Goal: Task Accomplishment & Management: Use online tool/utility

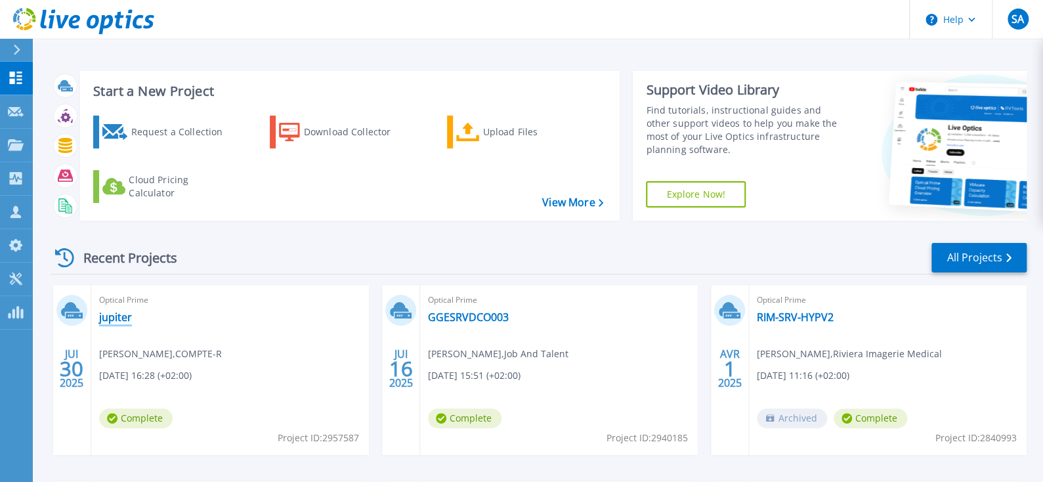
click at [106, 318] on link "jupiter" at bounding box center [115, 317] width 33 height 13
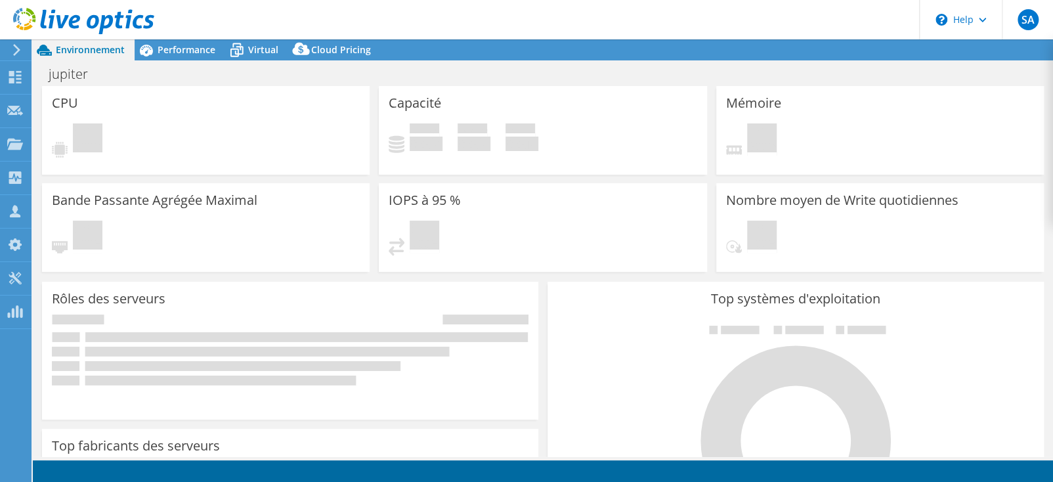
select select "USD"
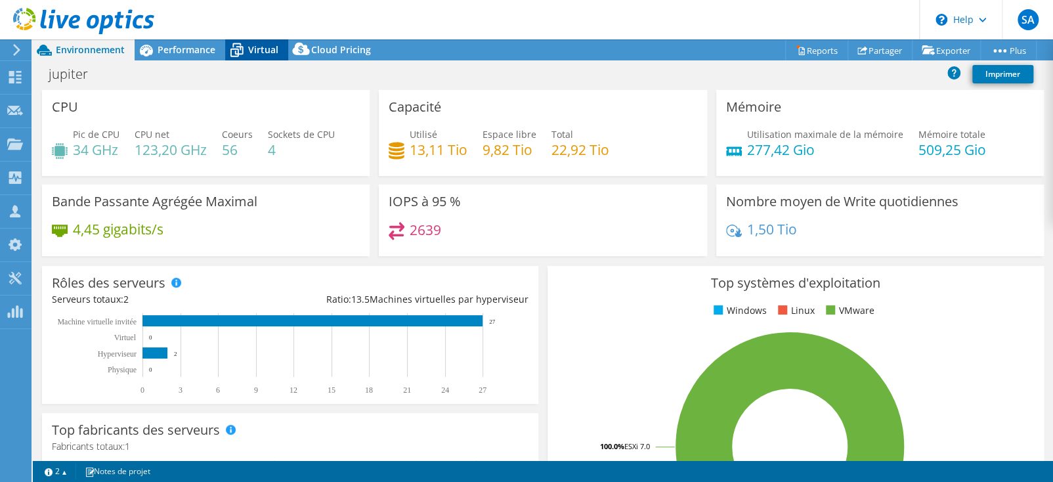
click at [261, 54] on span "Virtual" at bounding box center [263, 49] width 30 height 12
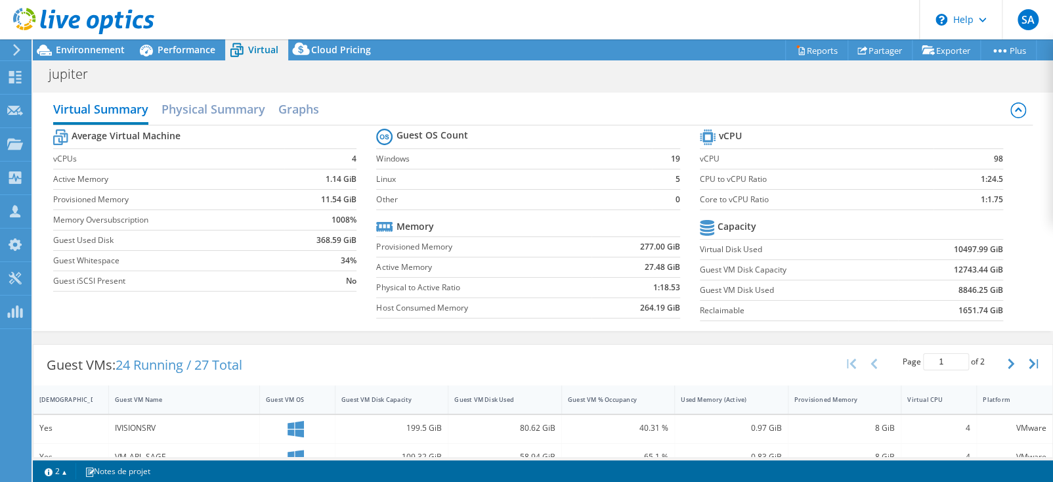
click at [379, 156] on label "Windows" at bounding box center [514, 158] width 276 height 13
click at [301, 112] on h2 "Graphs" at bounding box center [298, 110] width 41 height 29
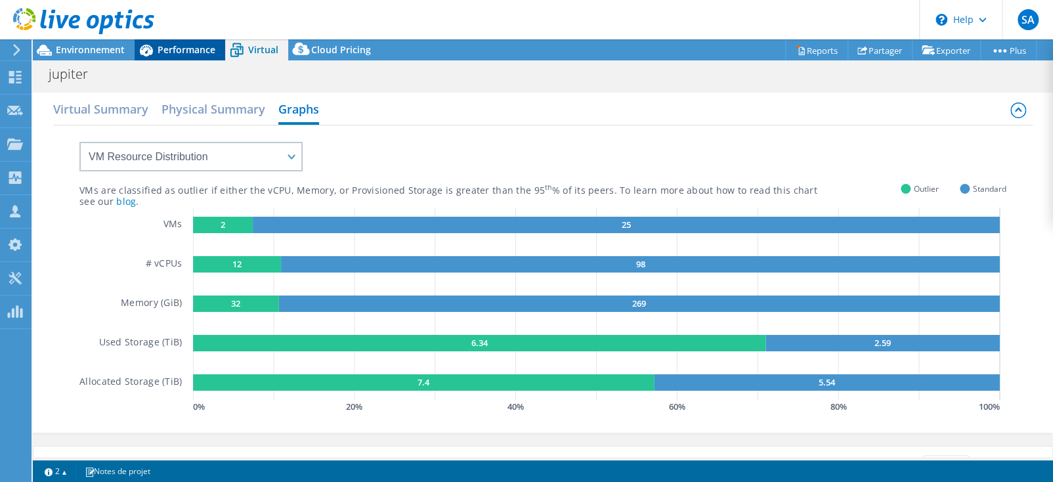
click at [172, 48] on span "Performance" at bounding box center [187, 49] width 58 height 12
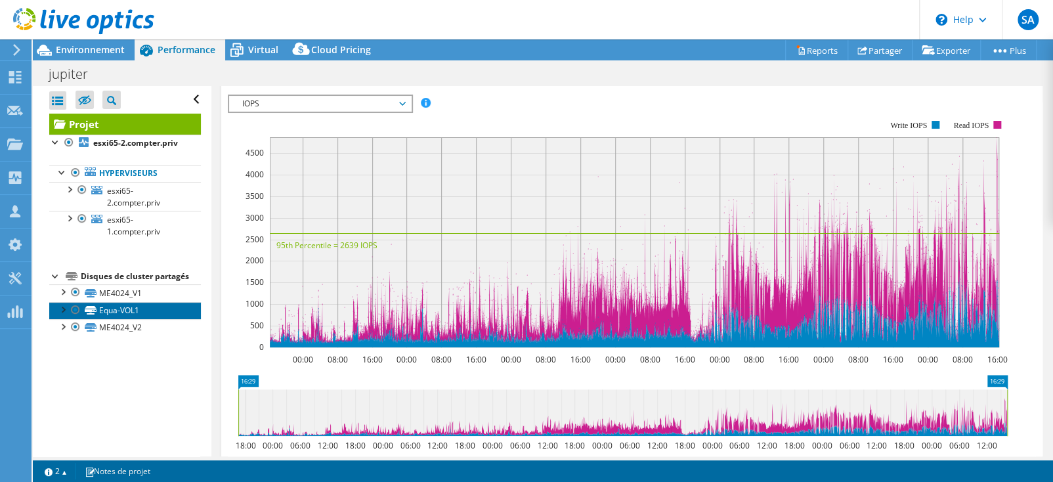
click at [109, 315] on link "Equa-VOL1" at bounding box center [125, 310] width 152 height 17
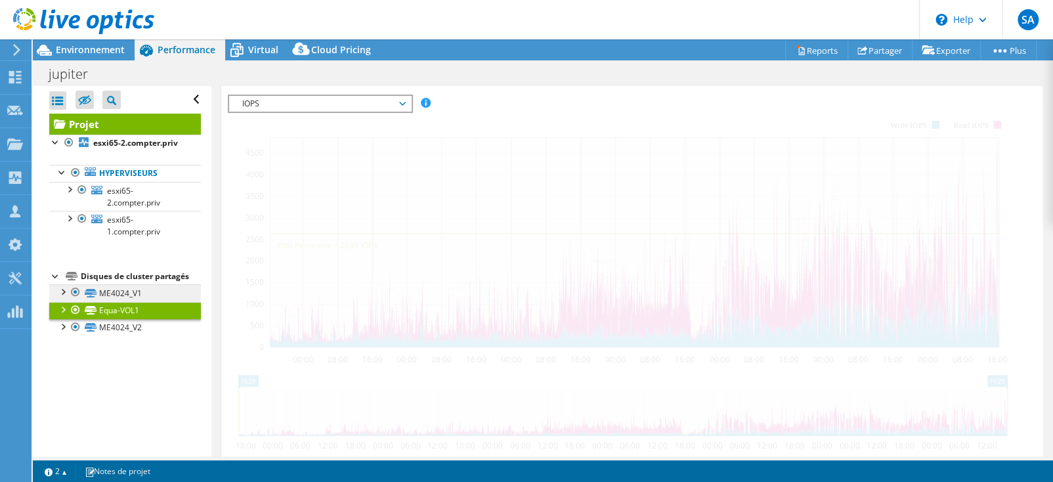
scroll to position [320, 0]
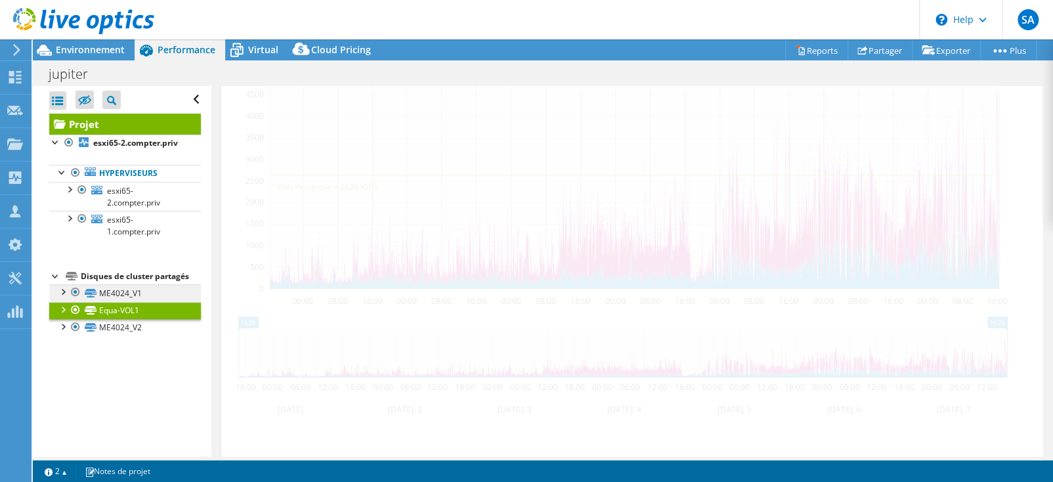
click at [63, 315] on div at bounding box center [62, 308] width 13 height 13
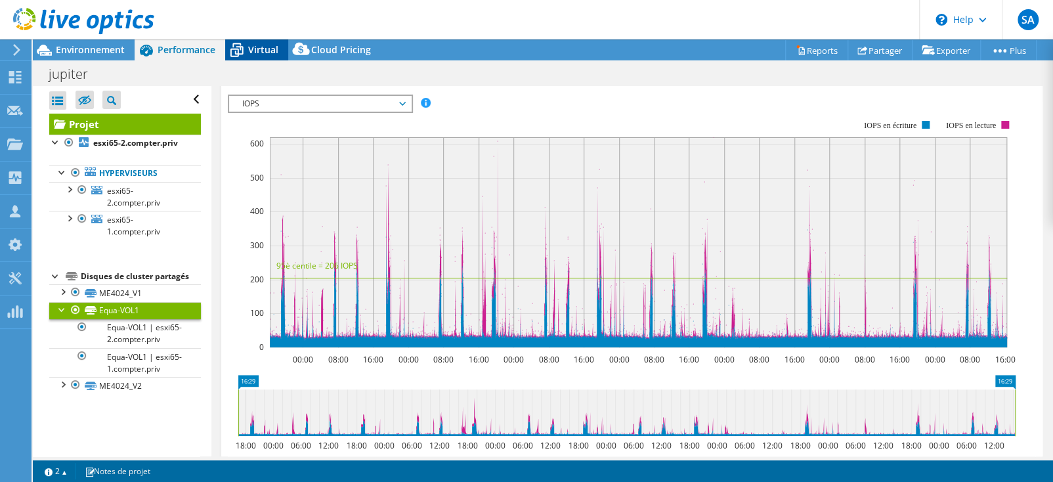
click at [255, 51] on span "Virtual" at bounding box center [263, 49] width 30 height 12
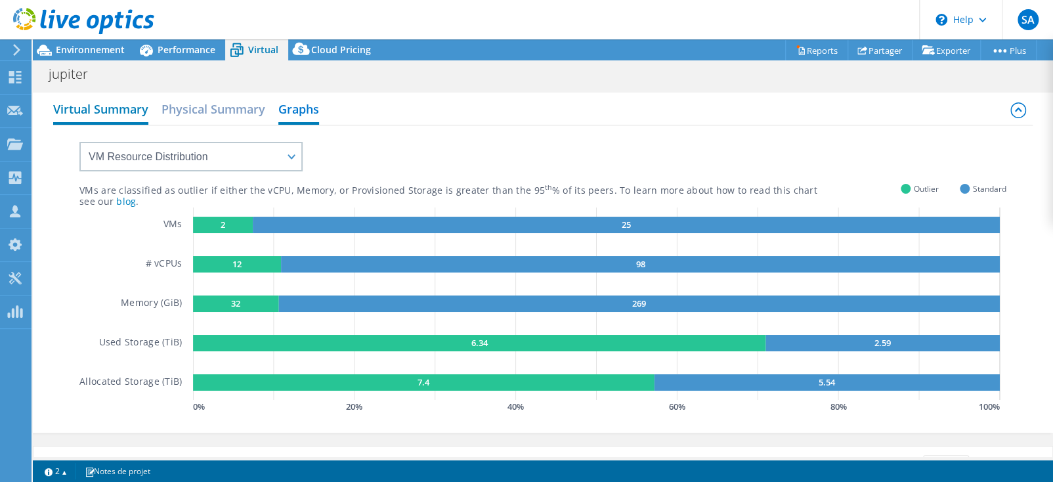
click at [116, 111] on h2 "Virtual Summary" at bounding box center [100, 110] width 95 height 29
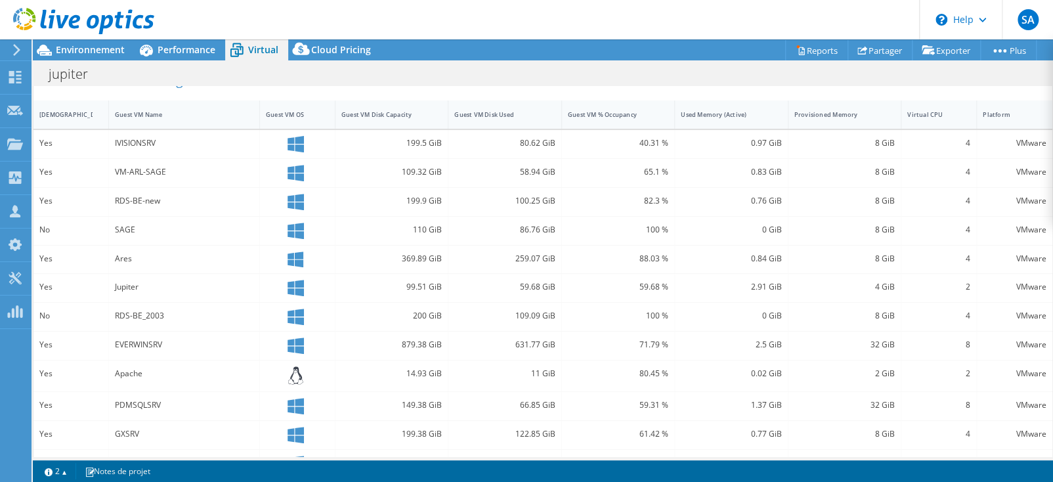
scroll to position [134, 0]
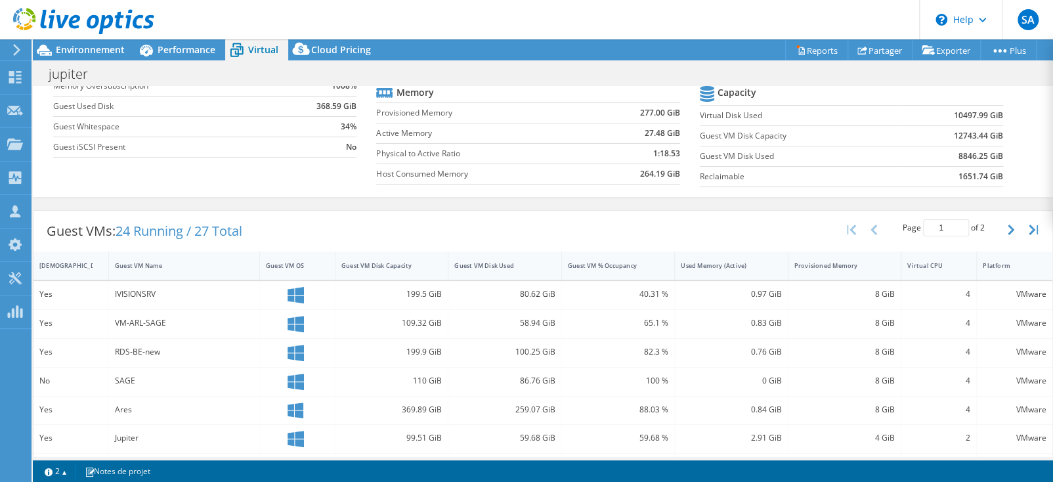
click at [289, 287] on icon at bounding box center [296, 295] width 16 height 16
click at [288, 288] on icon at bounding box center [296, 295] width 16 height 16
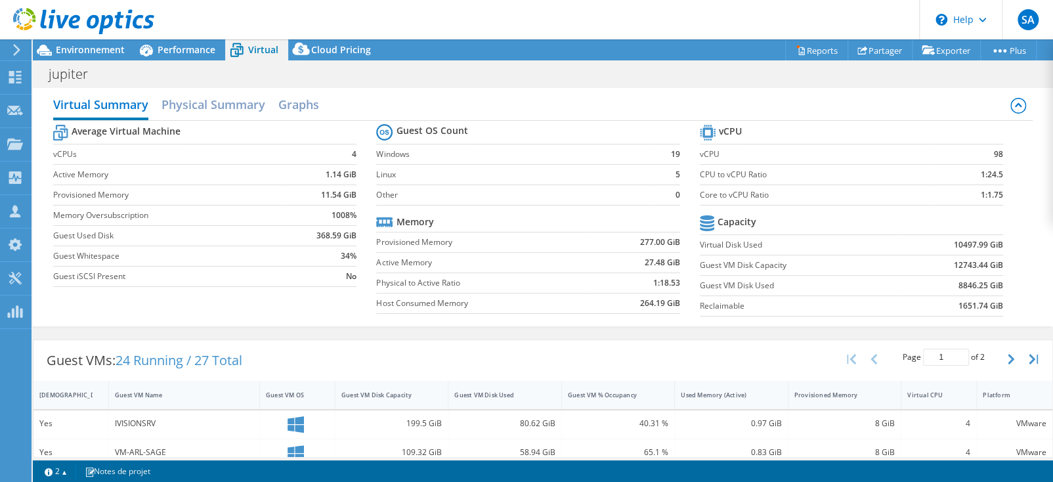
scroll to position [0, 0]
